Goal: Transaction & Acquisition: Obtain resource

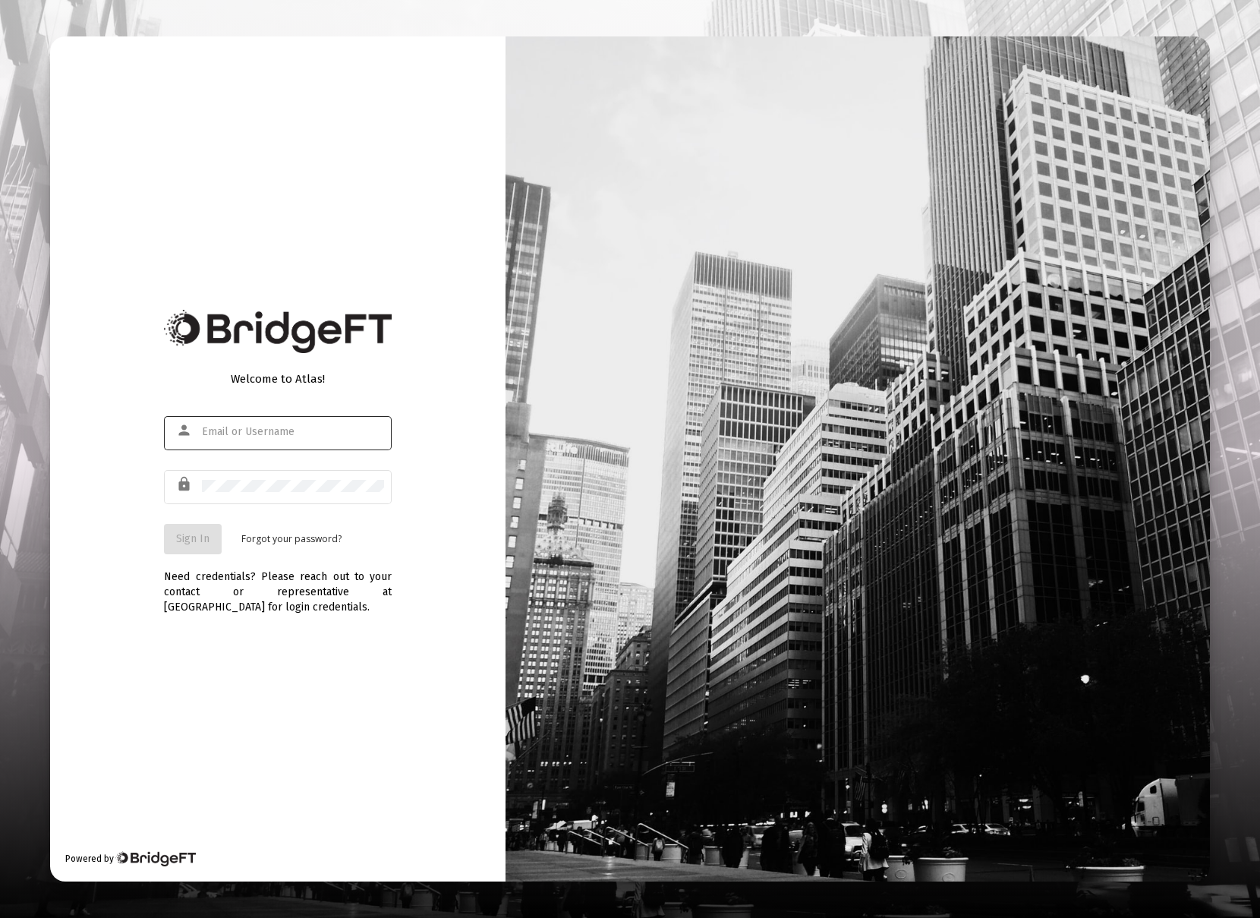
type input "[EMAIL_ADDRESS][DOMAIN_NAME]"
click at [219, 534] on button "Sign In" at bounding box center [193, 539] width 58 height 30
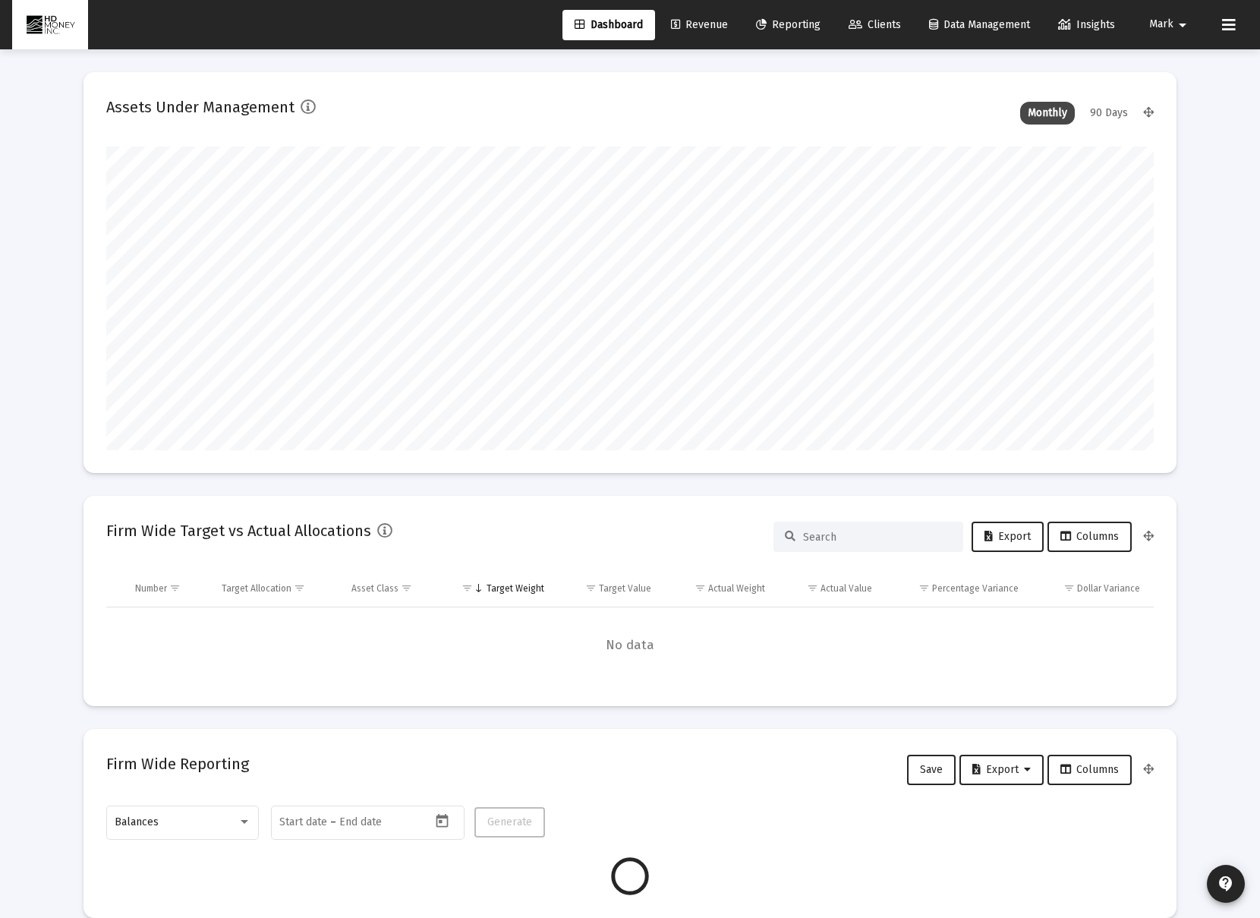
scroll to position [304, 564]
click at [794, 24] on span "Reporting" at bounding box center [788, 24] width 65 height 13
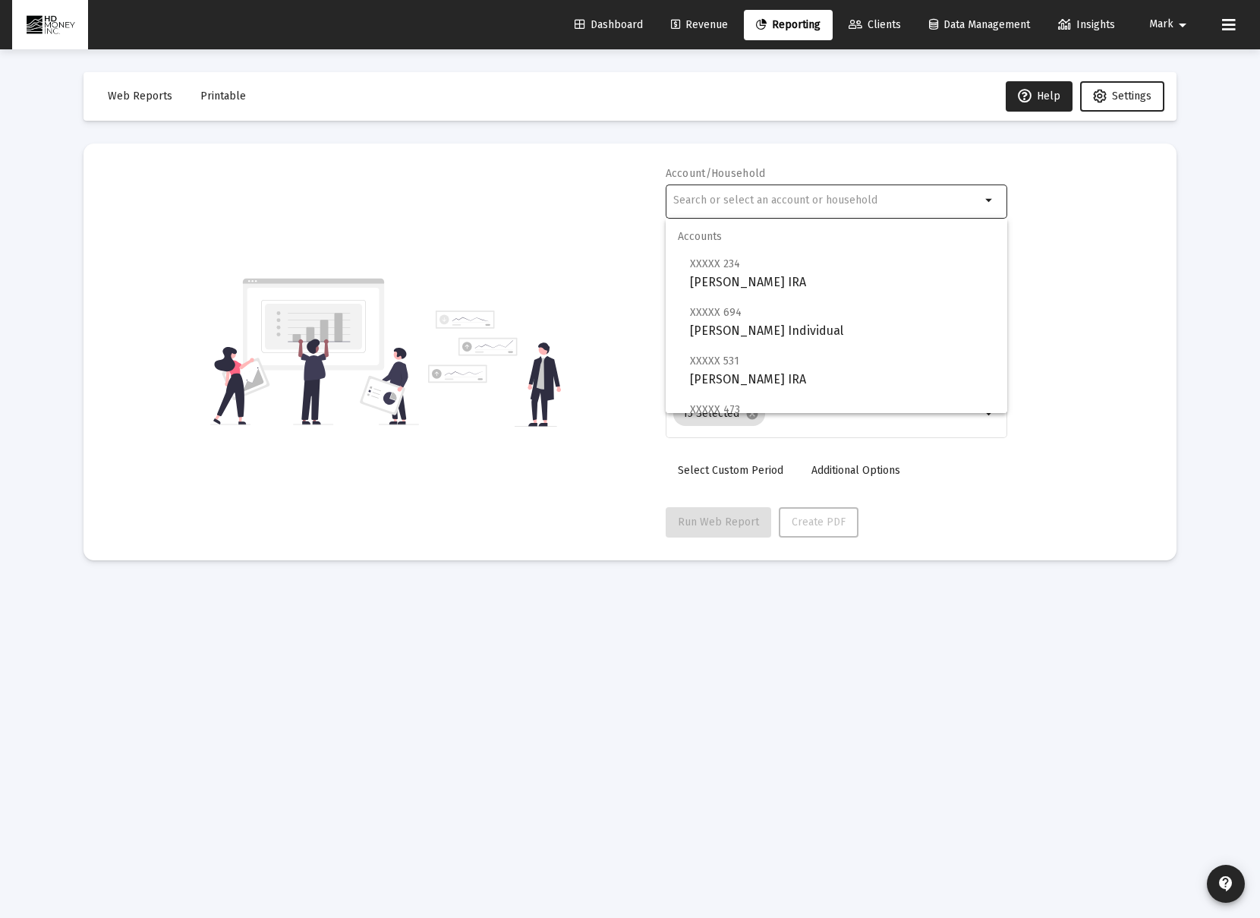
click at [729, 205] on input "text" at bounding box center [826, 200] width 307 height 12
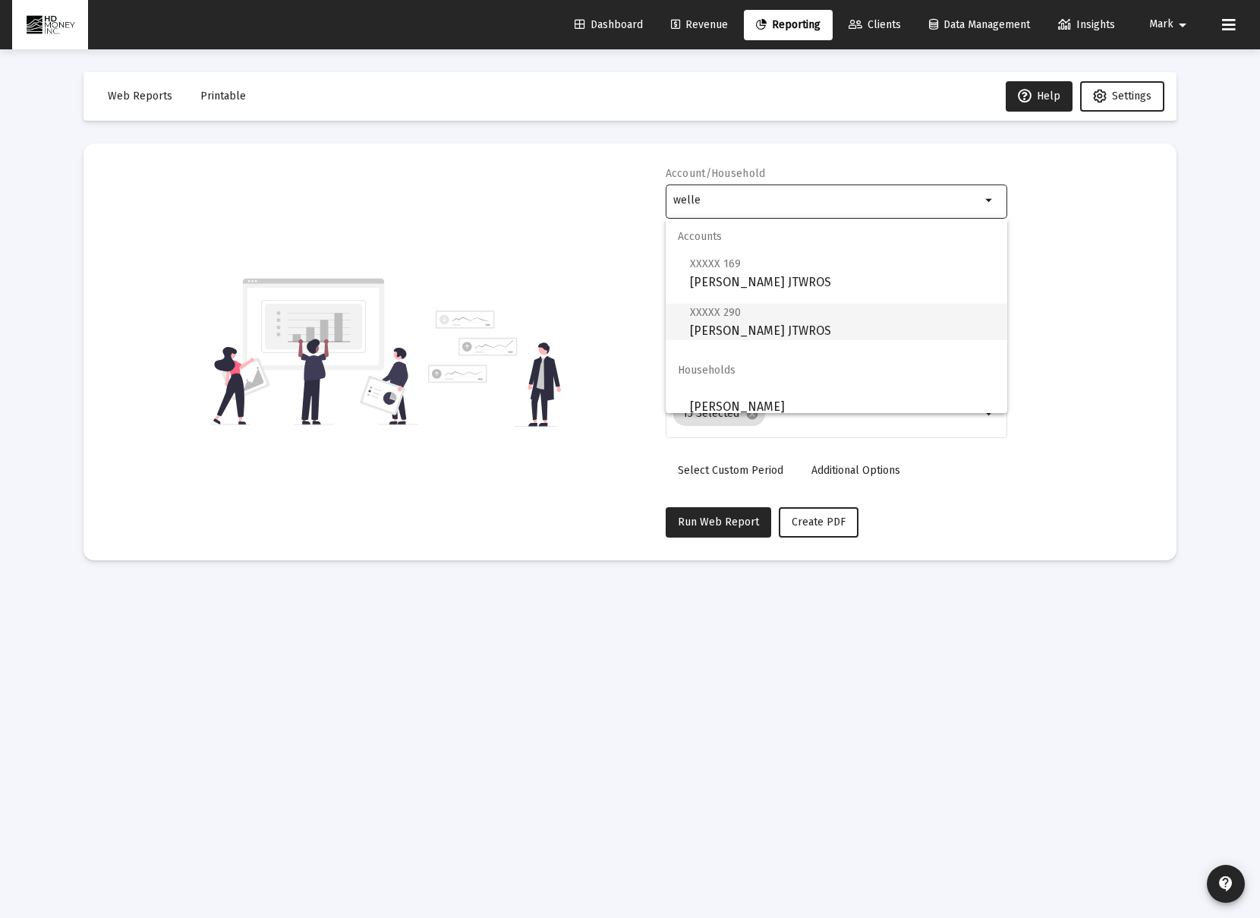
scroll to position [12, 0]
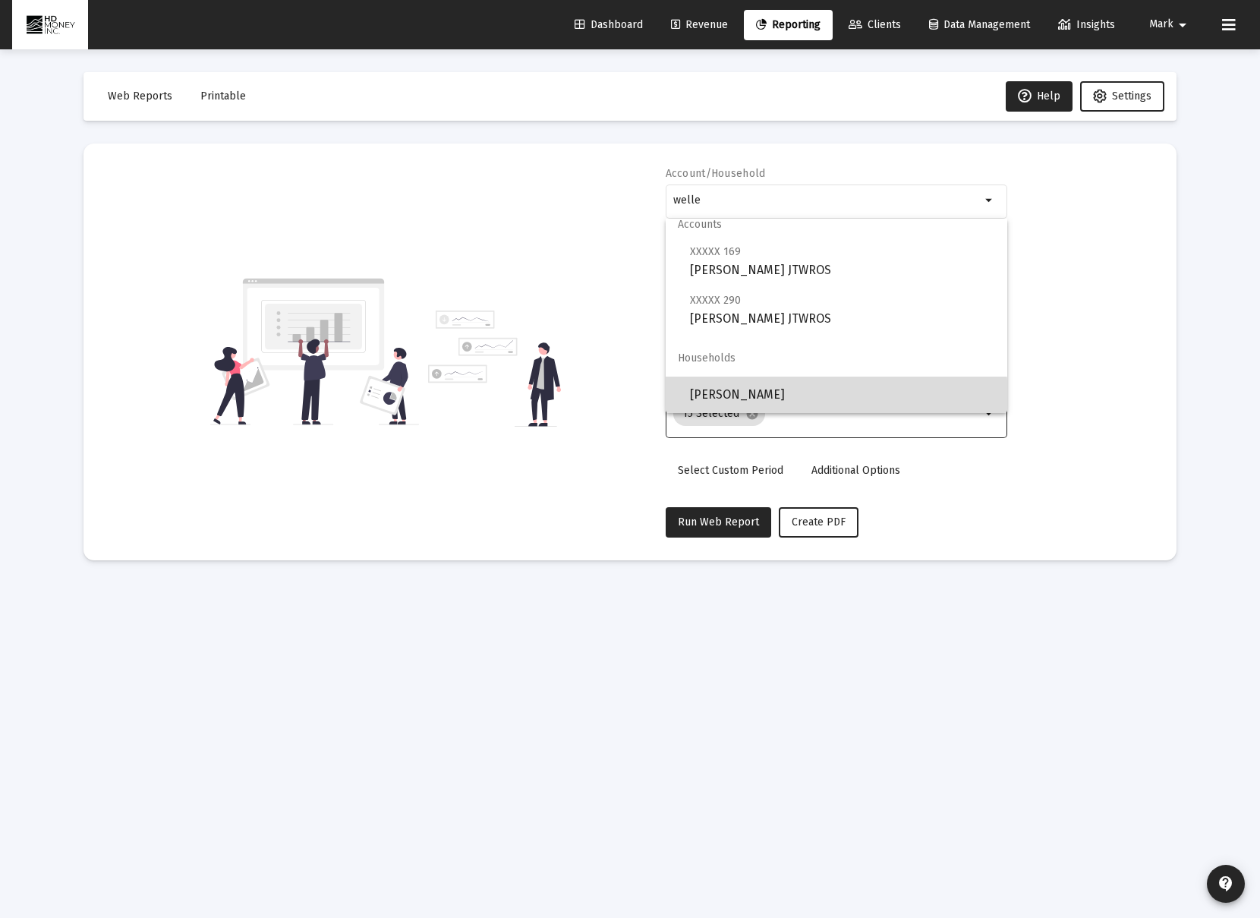
click at [789, 398] on span "[PERSON_NAME]" at bounding box center [842, 394] width 305 height 36
type input "[PERSON_NAME]"
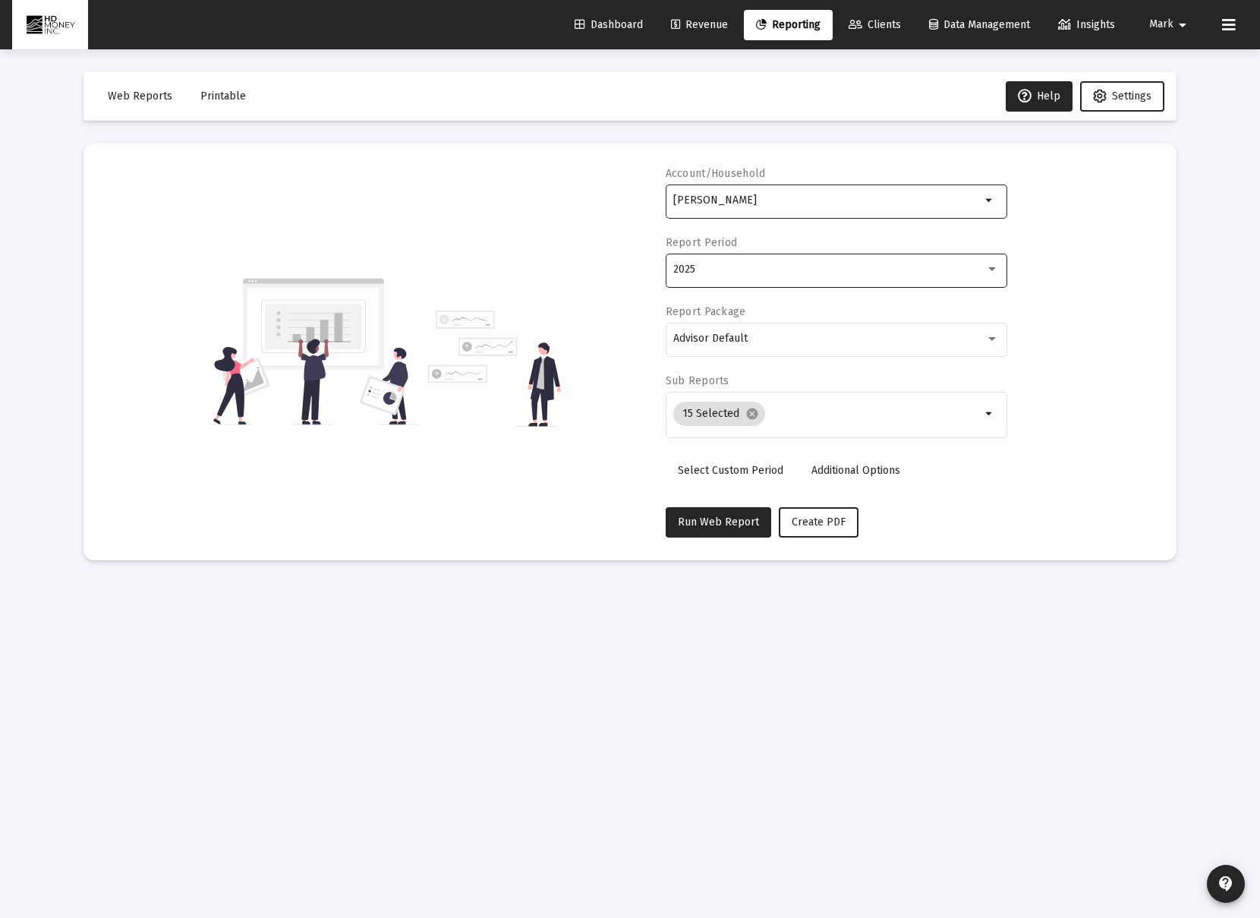
click at [729, 273] on div "2025" at bounding box center [829, 269] width 312 height 12
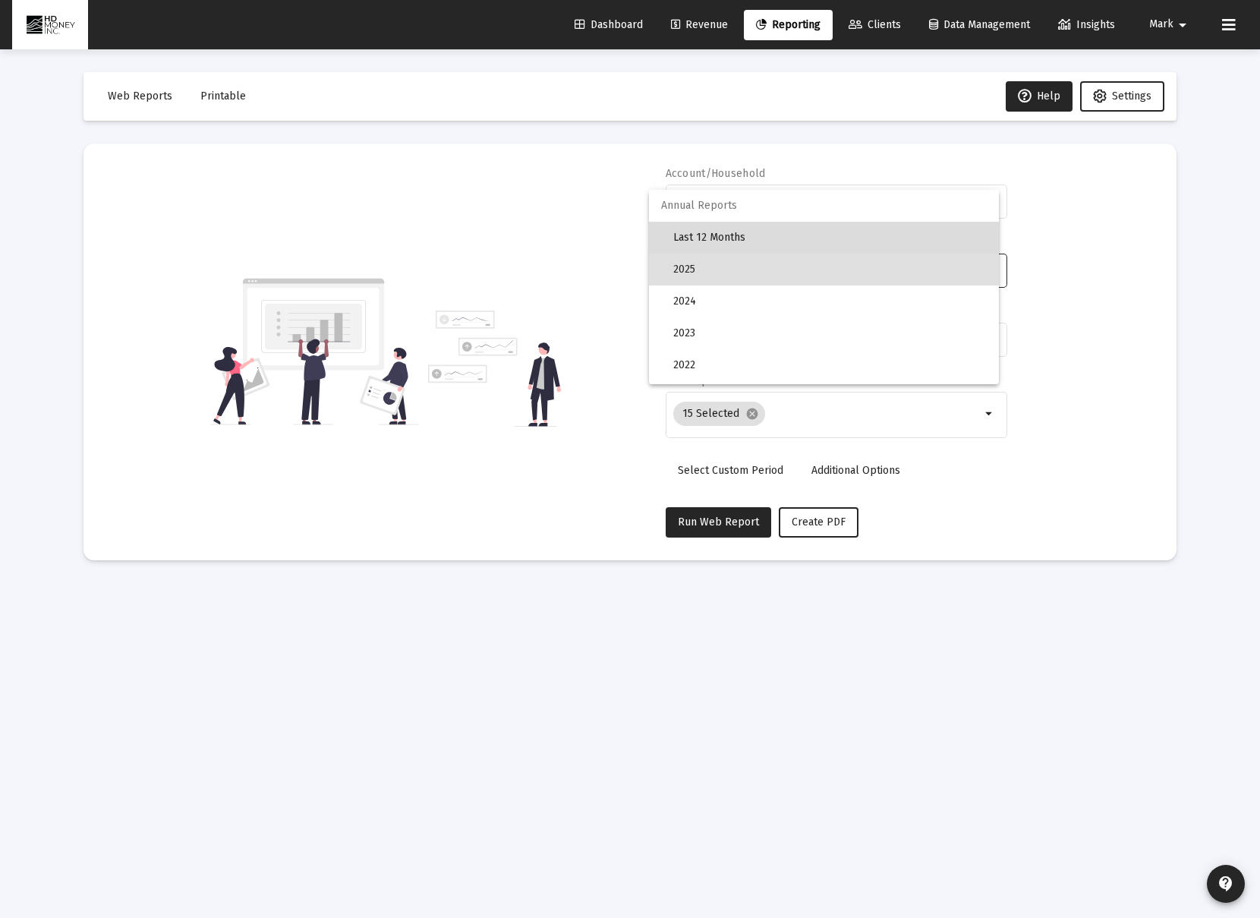
click at [723, 241] on span "Last 12 Months" at bounding box center [829, 238] width 313 height 32
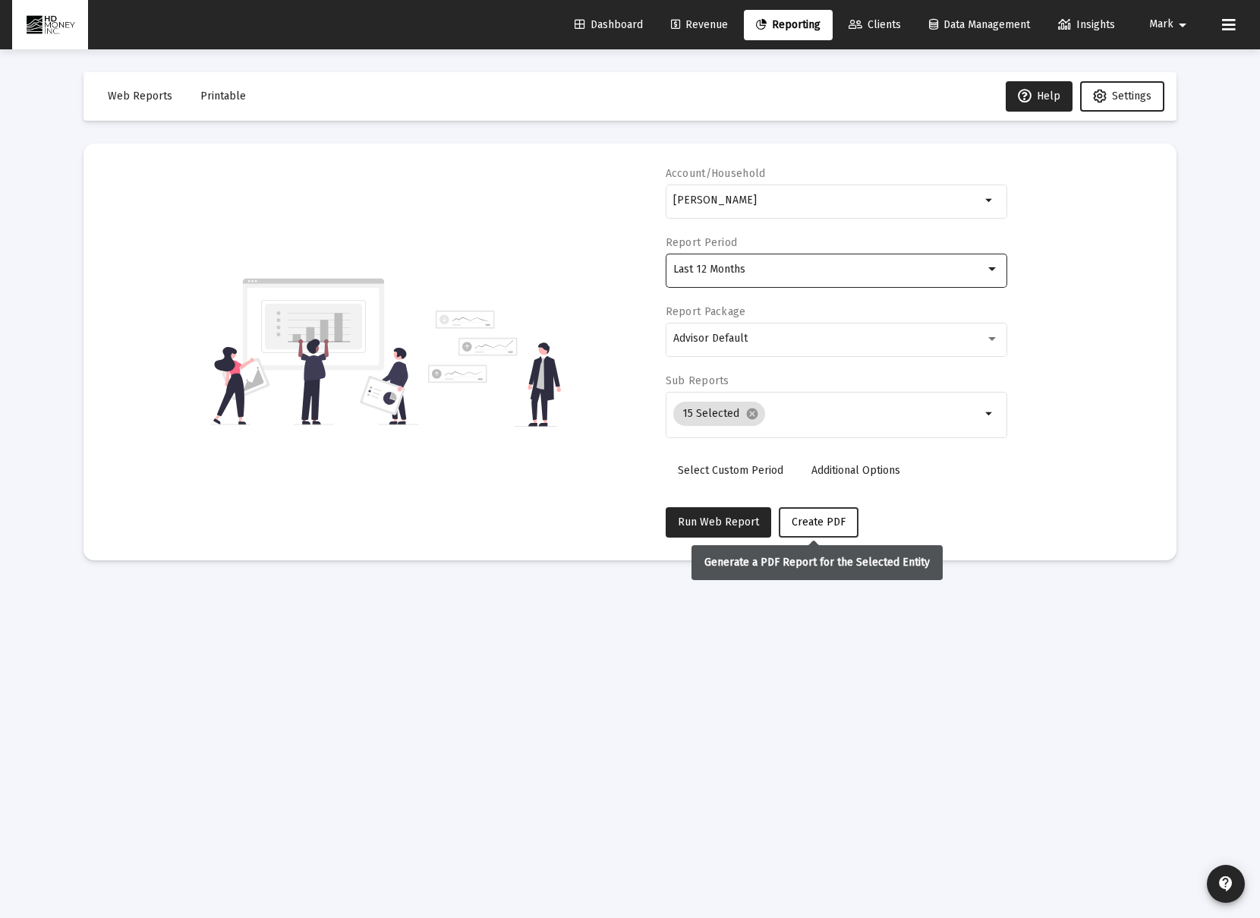
click at [824, 531] on button "Create PDF" at bounding box center [819, 522] width 80 height 30
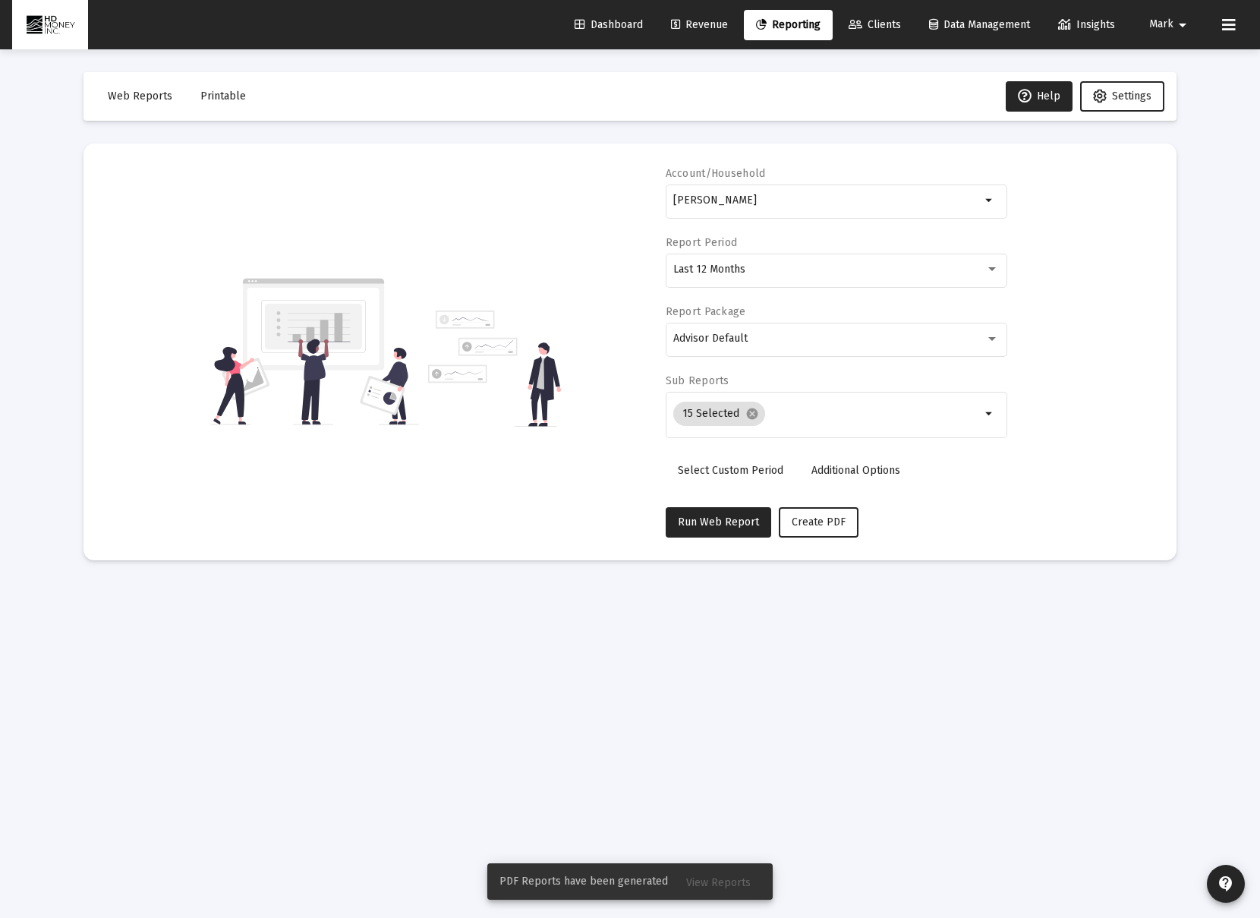
click at [223, 93] on span "Printable" at bounding box center [223, 96] width 46 height 13
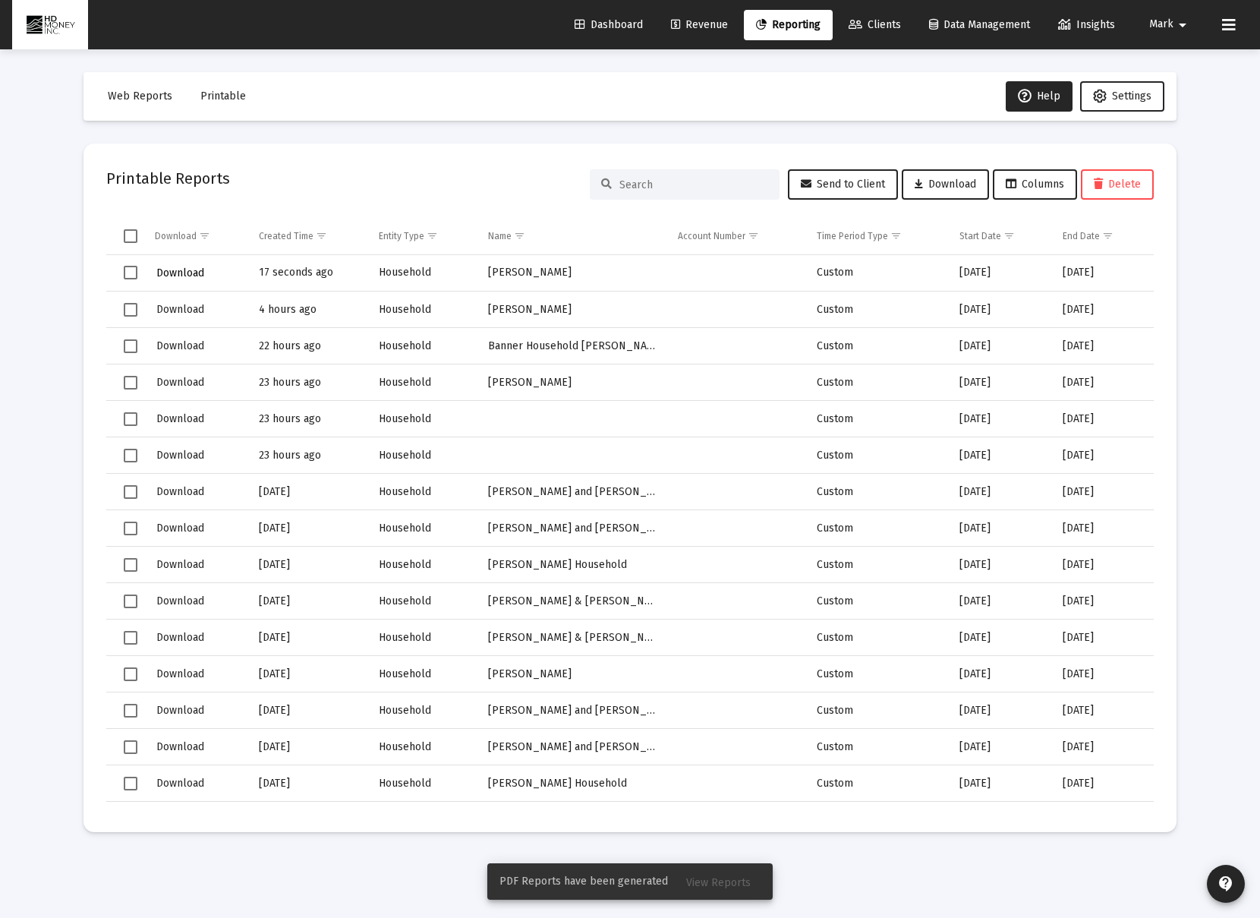
click at [162, 276] on span "Download" at bounding box center [180, 272] width 48 height 13
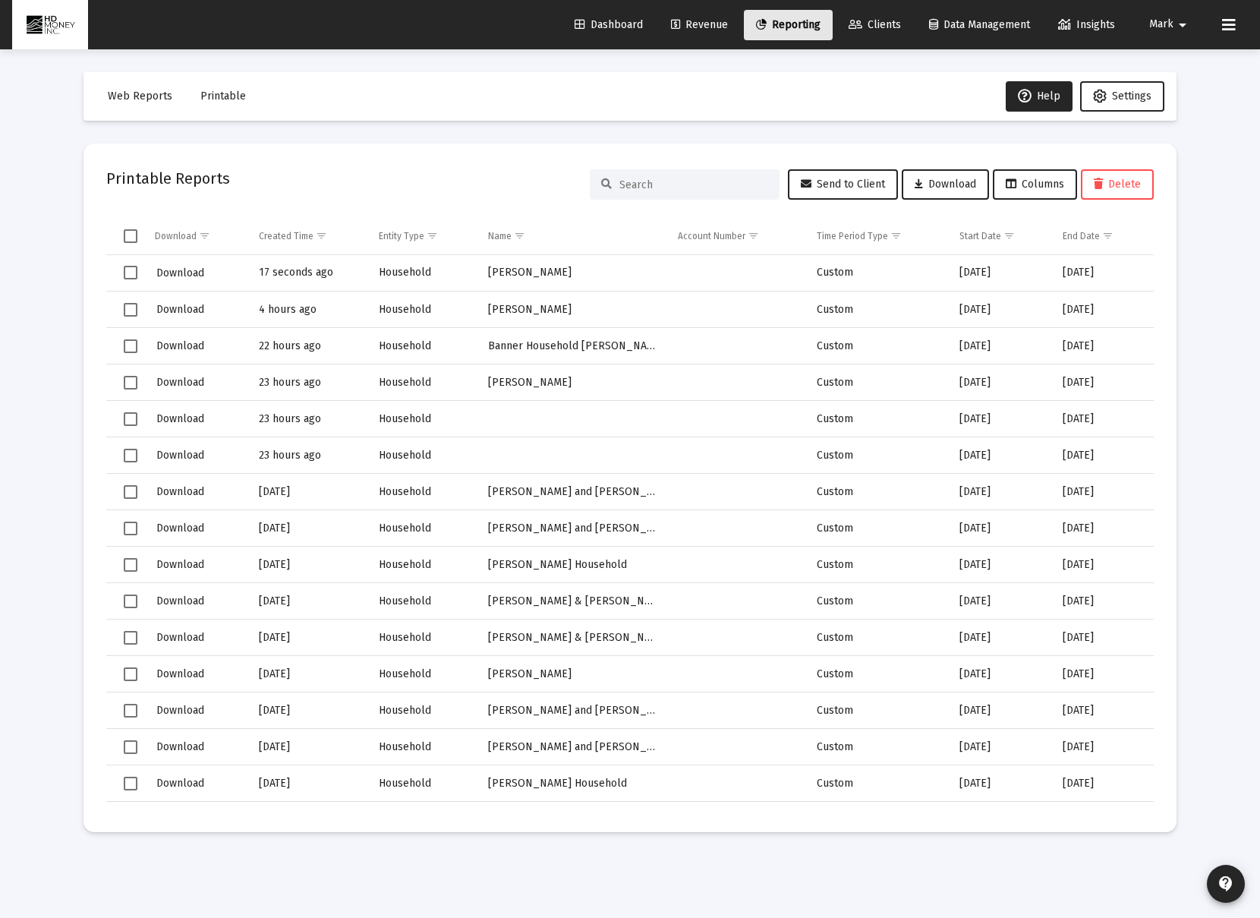
click at [814, 32] on link "Reporting" at bounding box center [788, 25] width 89 height 30
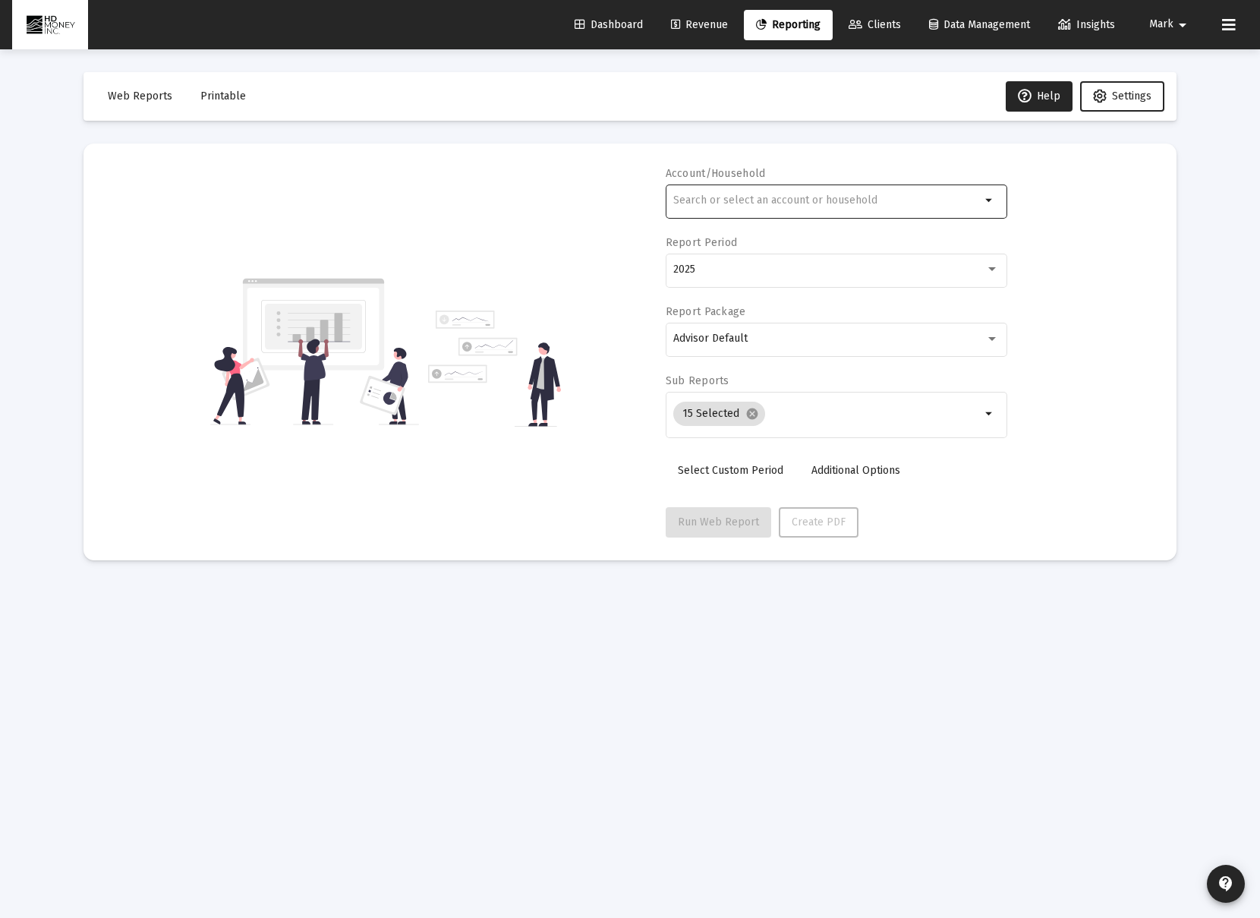
click at [755, 198] on input "text" at bounding box center [826, 200] width 307 height 12
click at [851, 200] on input "[PERSON_NAME]" at bounding box center [826, 200] width 307 height 12
type input "[PERSON_NAME]"
